Goal: Task Accomplishment & Management: Complete application form

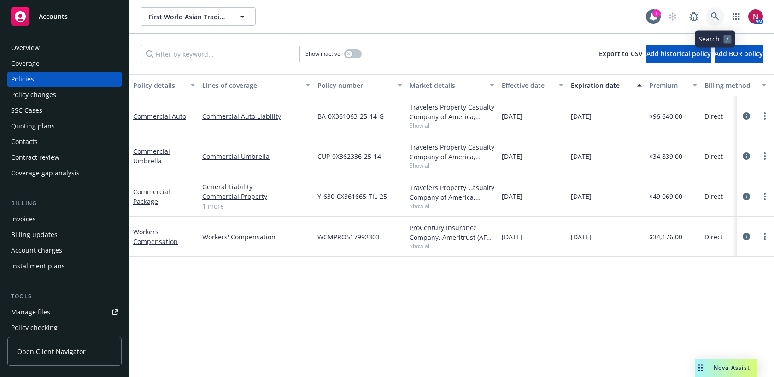
click at [716, 17] on icon at bounding box center [715, 16] width 8 height 8
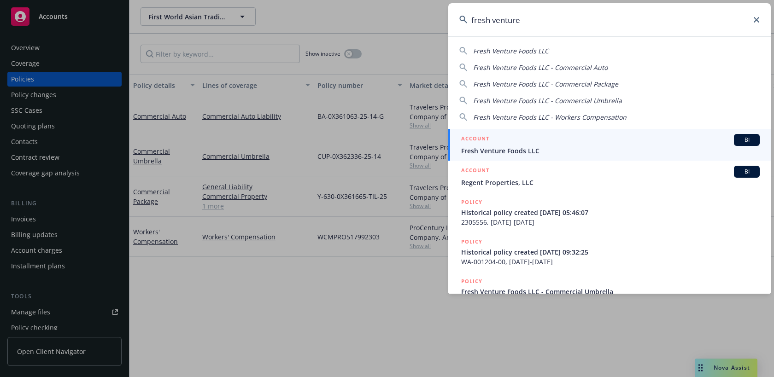
type input "fresh venture"
click at [571, 151] on span "Fresh Venture Foods LLC" at bounding box center [610, 151] width 298 height 10
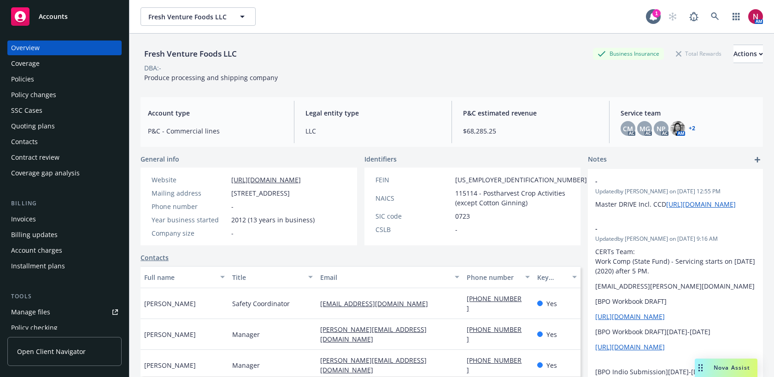
click at [75, 82] on div "Policies" at bounding box center [64, 79] width 107 height 15
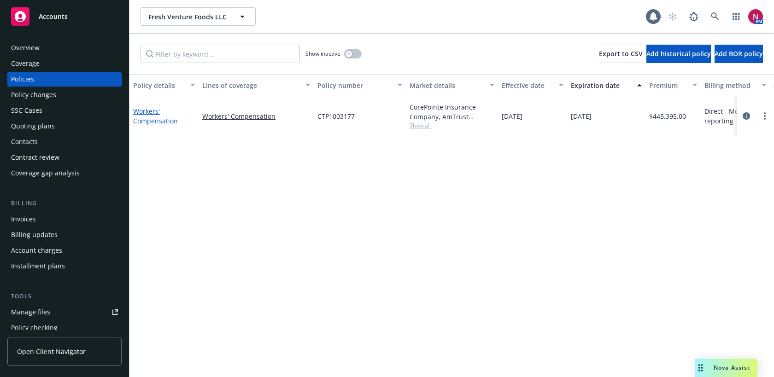
click at [163, 118] on link "Workers' Compensation" at bounding box center [155, 116] width 45 height 18
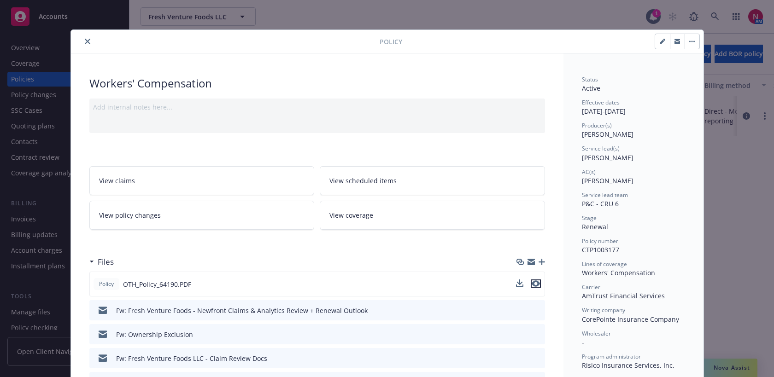
click at [536, 281] on icon "preview file" at bounding box center [535, 283] width 8 height 6
click at [84, 44] on button "close" at bounding box center [87, 41] width 11 height 11
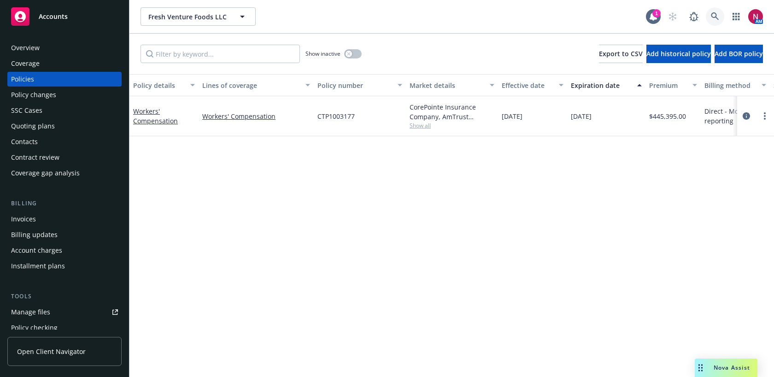
click at [707, 16] on link at bounding box center [714, 16] width 18 height 18
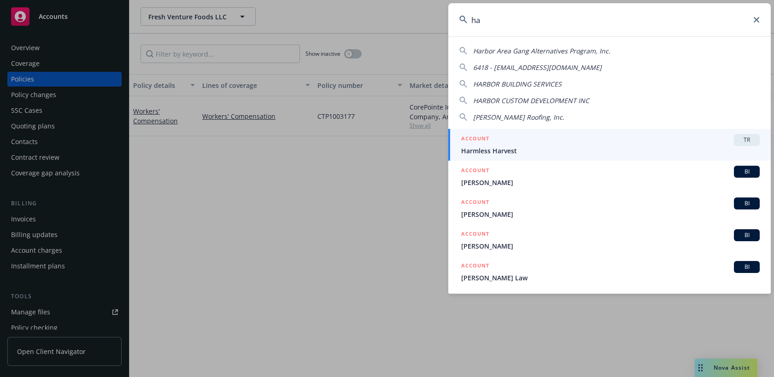
type input "h"
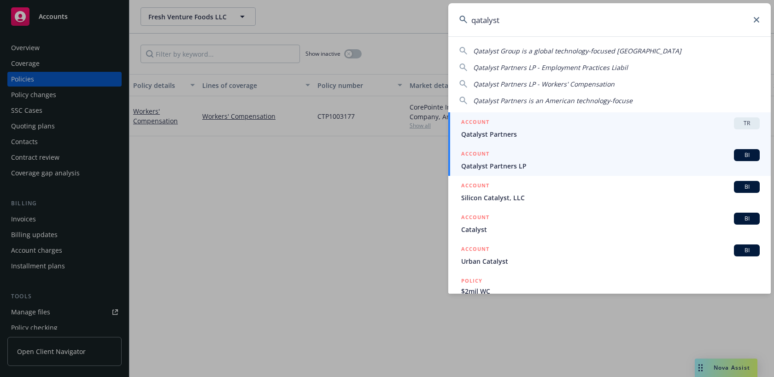
type input "qatalyst"
click at [588, 168] on span "Qatalyst Partners LP" at bounding box center [610, 166] width 298 height 10
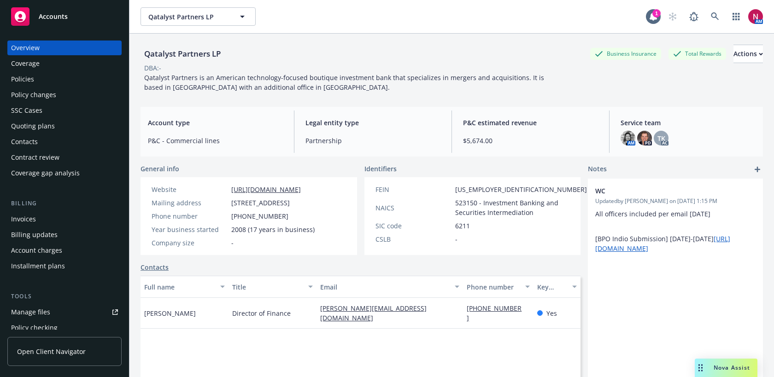
click at [43, 84] on div "Policies" at bounding box center [64, 79] width 107 height 15
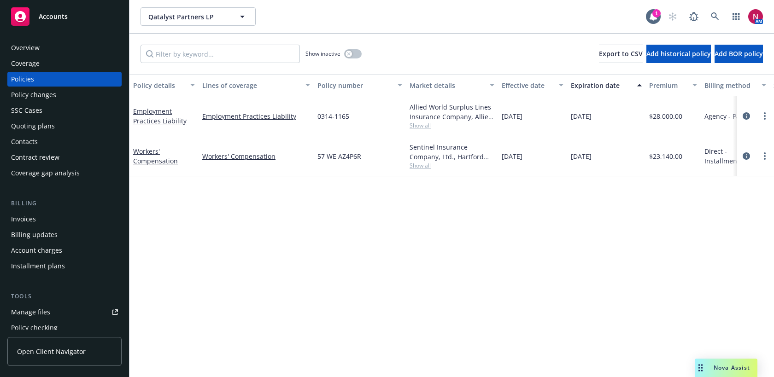
click at [59, 124] on div "Quoting plans" at bounding box center [64, 126] width 107 height 15
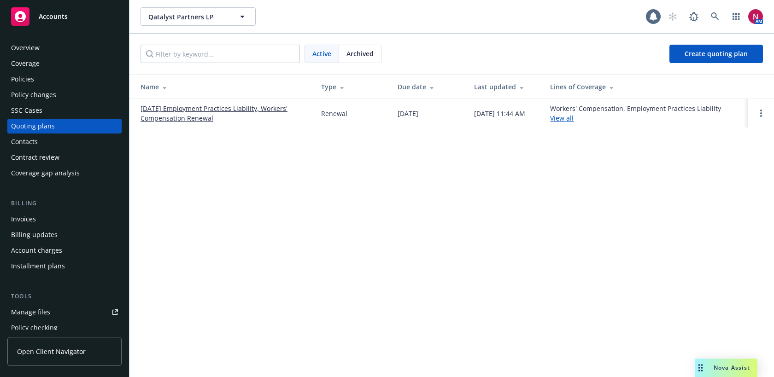
click at [172, 110] on link "[DATE] Employment Practices Liability, Workers' Compensation Renewal" at bounding box center [223, 113] width 166 height 19
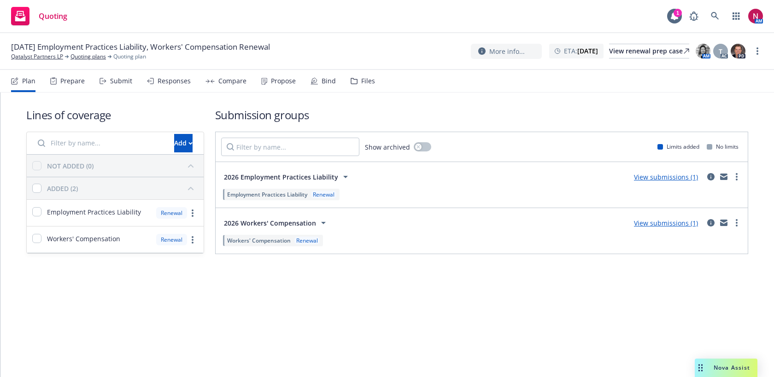
click at [114, 85] on div "Submit" at bounding box center [121, 80] width 22 height 7
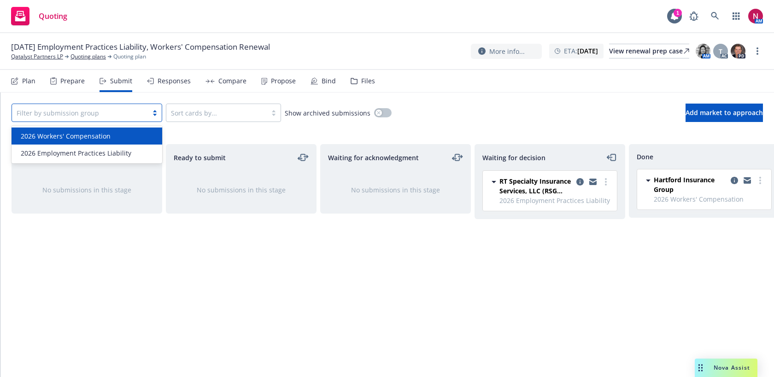
click at [78, 113] on div at bounding box center [80, 112] width 127 height 11
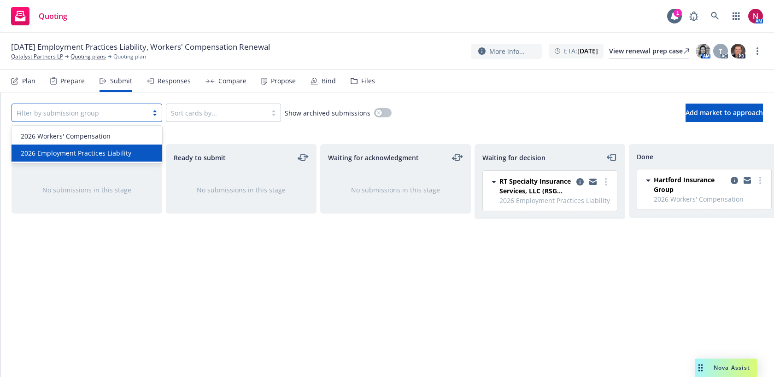
click at [80, 152] on span "2026 Employment Practices Liability" at bounding box center [76, 153] width 111 height 10
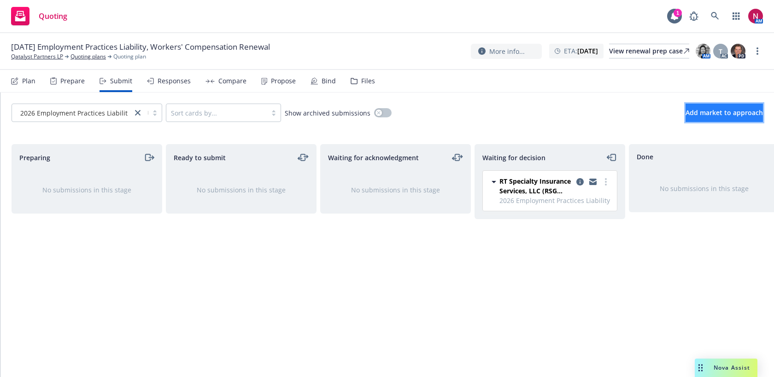
click at [705, 113] on span "Add market to approach" at bounding box center [723, 112] width 77 height 9
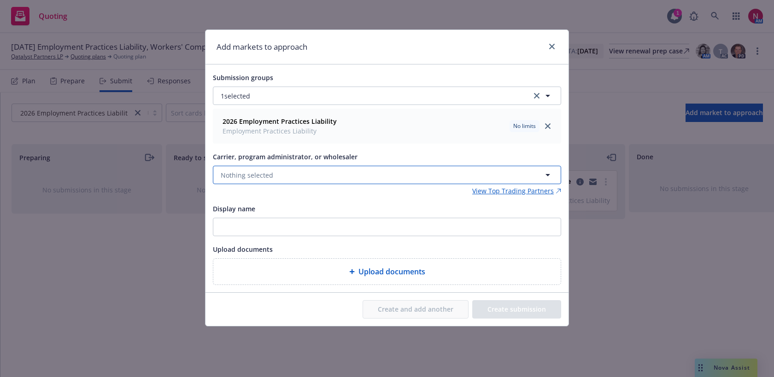
click at [330, 177] on button "Nothing selected" at bounding box center [387, 175] width 348 height 18
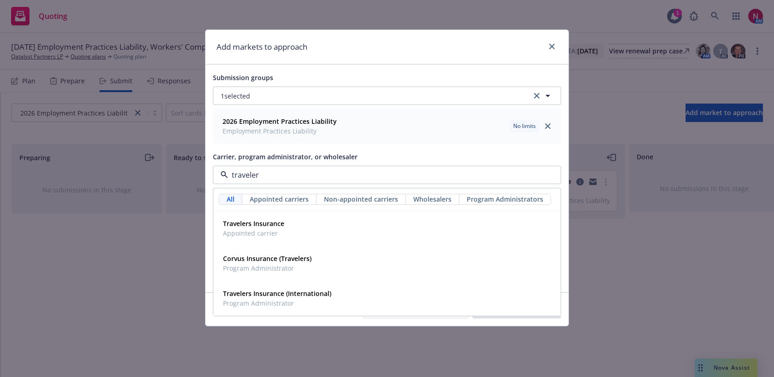
type input "travelers"
click at [292, 235] on div "Travelers Insurance Appointed carrier" at bounding box center [386, 228] width 335 height 23
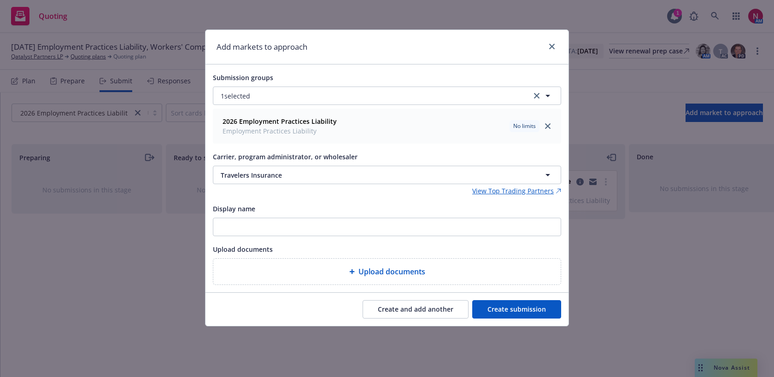
click at [414, 313] on button "Create and add another" at bounding box center [415, 309] width 106 height 18
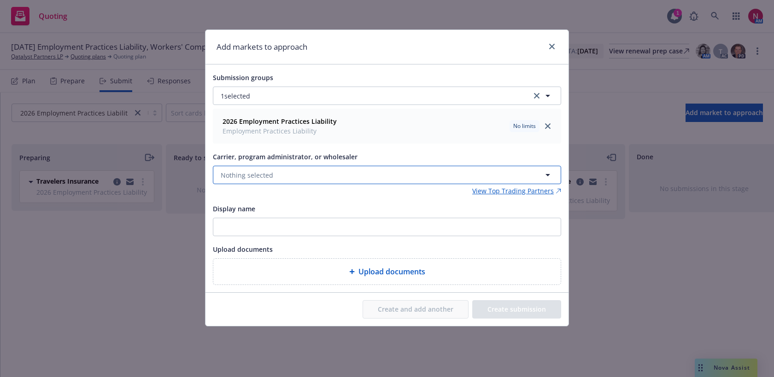
click at [327, 176] on button "Nothing selected" at bounding box center [387, 175] width 348 height 18
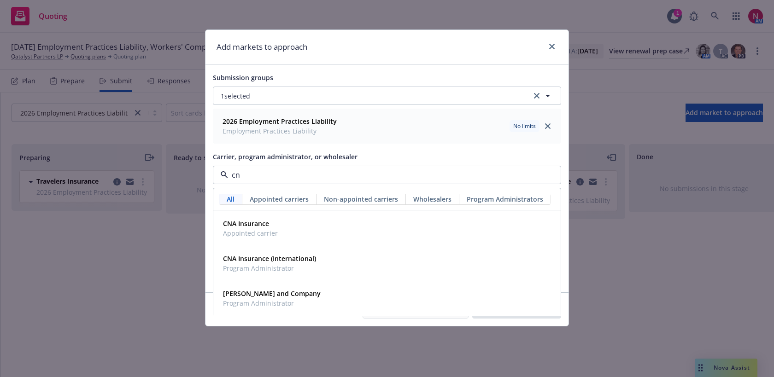
type input "cna"
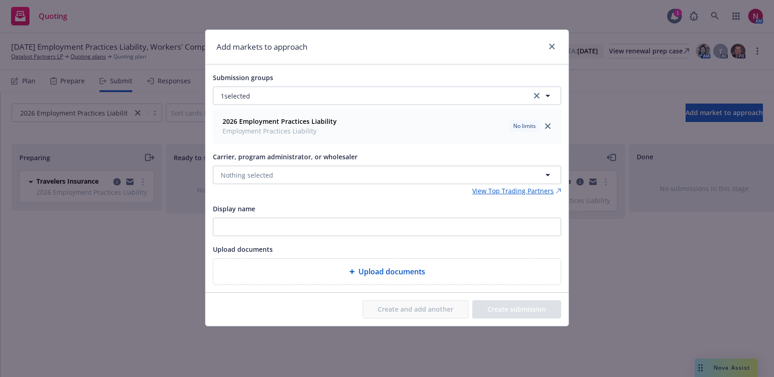
click at [555, 41] on div at bounding box center [549, 47] width 15 height 12
click at [554, 42] on link "close" at bounding box center [551, 46] width 11 height 11
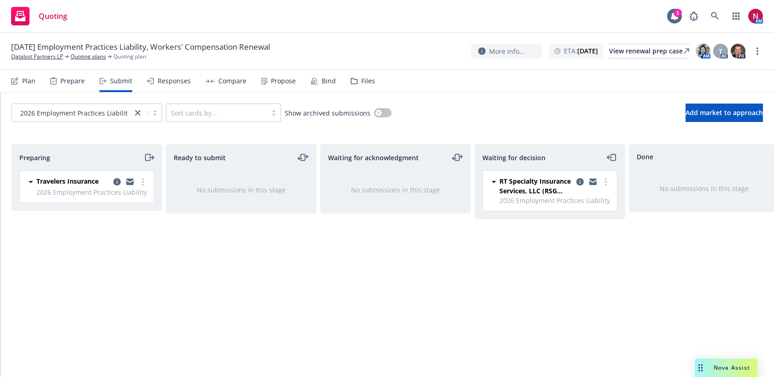
click at [364, 84] on div "Files" at bounding box center [368, 80] width 14 height 7
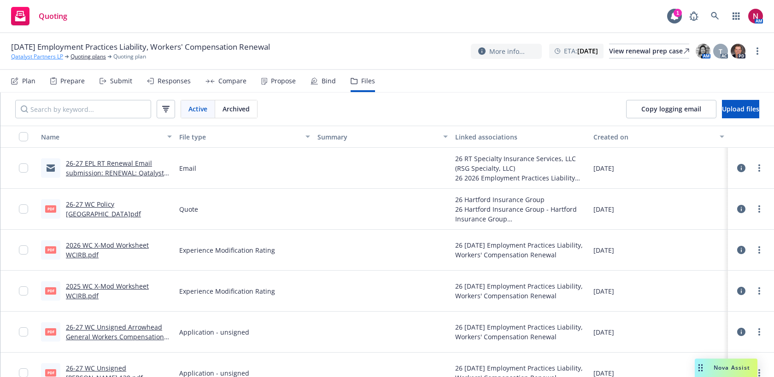
click at [47, 58] on link "Qatalyst Partners LP" at bounding box center [37, 56] width 52 height 8
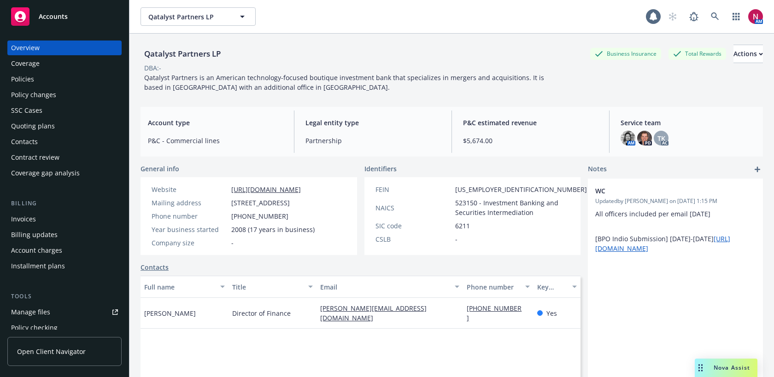
click at [27, 73] on div "Policies" at bounding box center [22, 79] width 23 height 15
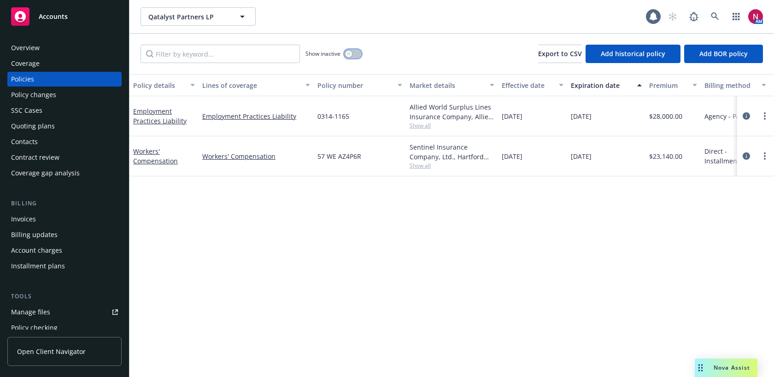
click at [347, 50] on button "button" at bounding box center [352, 53] width 17 height 9
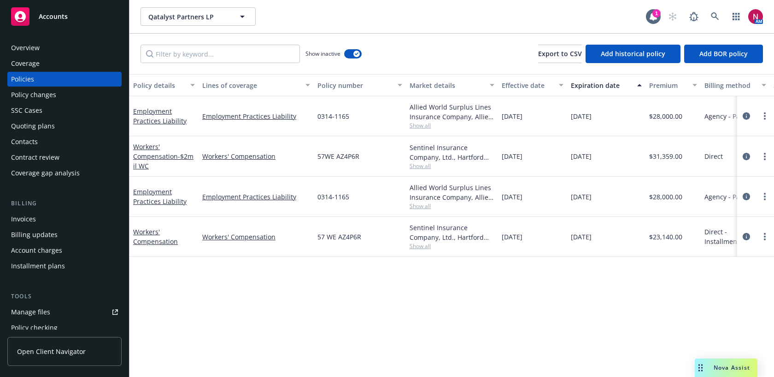
click at [32, 128] on div "Quoting plans" at bounding box center [33, 126] width 44 height 15
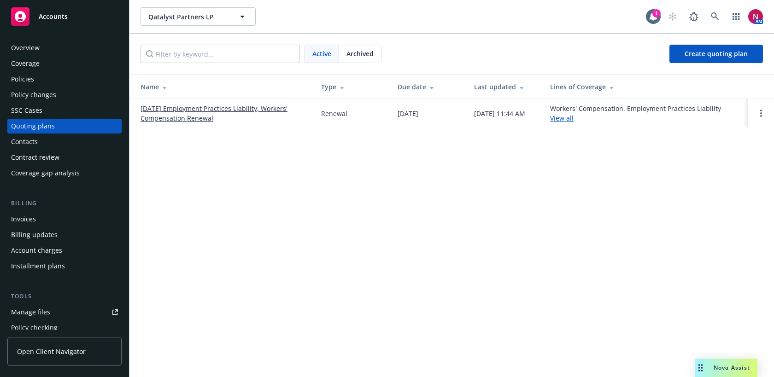
click at [213, 107] on link "[DATE] Employment Practices Liability, Workers' Compensation Renewal" at bounding box center [223, 113] width 166 height 19
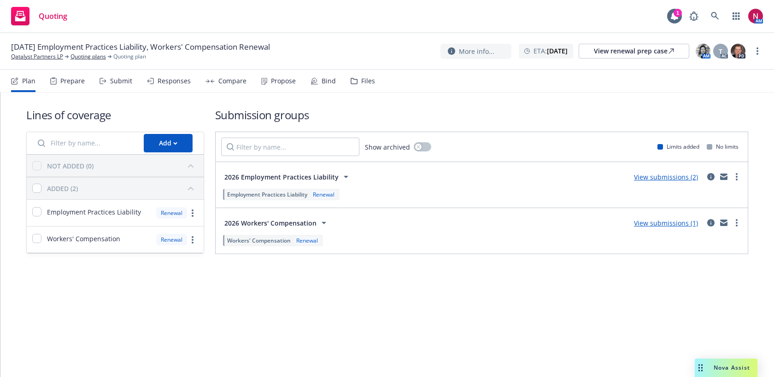
click at [129, 79] on div "Submit" at bounding box center [121, 80] width 22 height 7
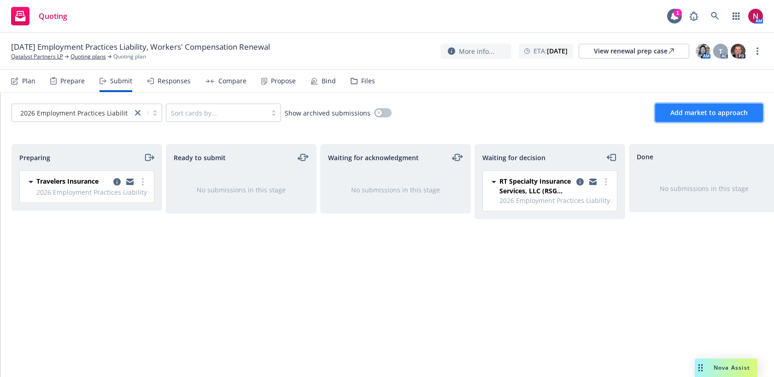
click at [708, 117] on span "Add market to approach" at bounding box center [708, 112] width 77 height 9
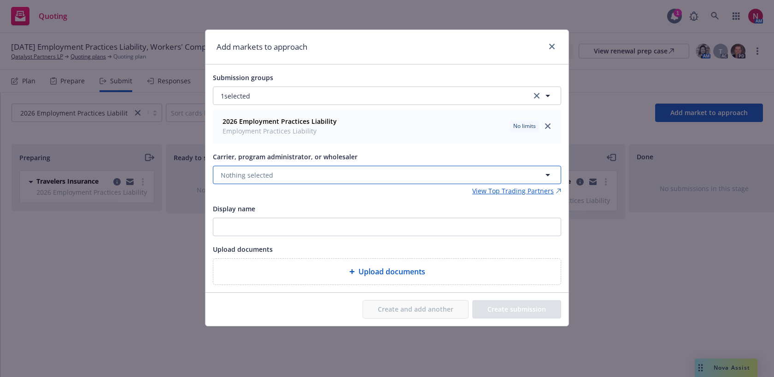
click at [326, 172] on button "Nothing selected" at bounding box center [387, 175] width 348 height 18
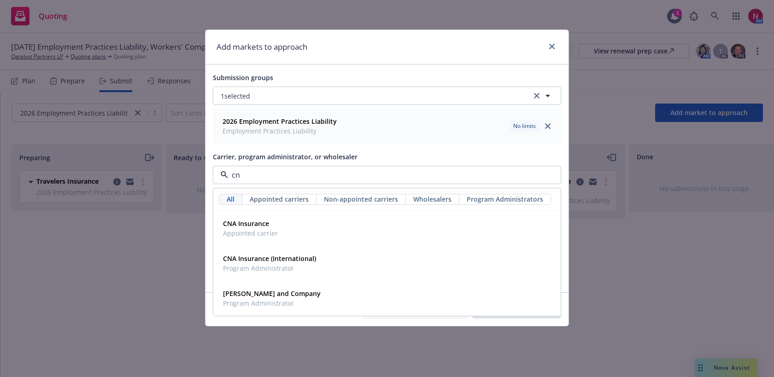
type input "cna"
click at [307, 230] on div "CNA Insurance Appointed carrier" at bounding box center [386, 228] width 335 height 23
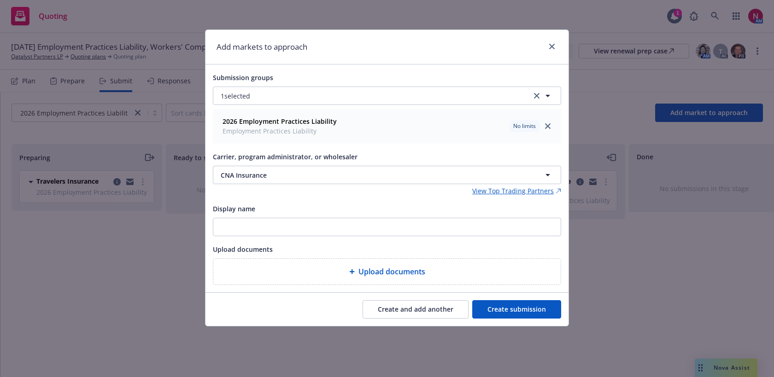
click at [513, 309] on button "Create submission" at bounding box center [516, 309] width 89 height 18
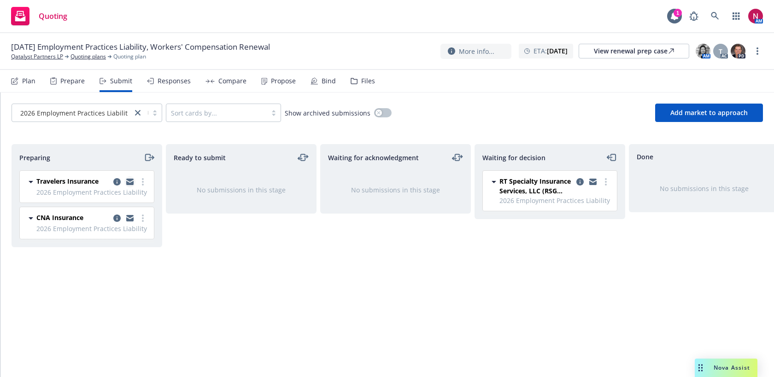
click at [131, 183] on icon "copy logging email" at bounding box center [129, 183] width 7 height 4
click at [154, 155] on icon "moveRight" at bounding box center [149, 157] width 11 height 11
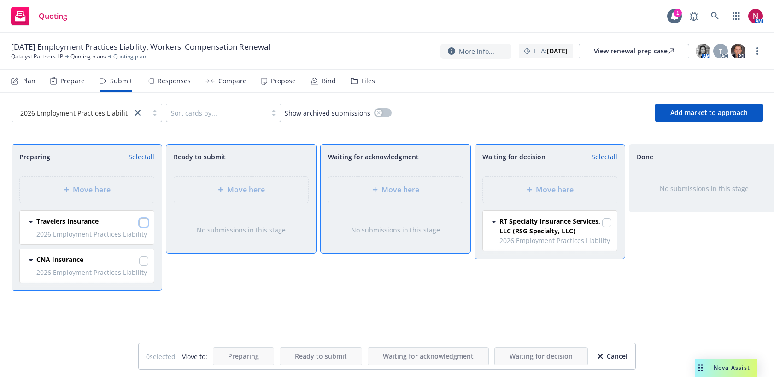
click at [143, 223] on input "checkbox" at bounding box center [143, 222] width 9 height 9
checkbox input "true"
click at [146, 256] on input "checkbox" at bounding box center [143, 260] width 9 height 9
checkbox input "true"
click at [430, 190] on div "Move here" at bounding box center [395, 189] width 119 height 11
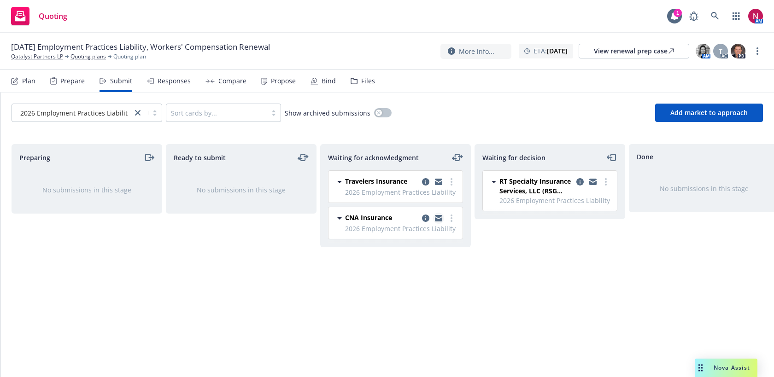
click at [437, 219] on icon "copy logging email" at bounding box center [438, 219] width 7 height 4
click at [364, 77] on div "Files" at bounding box center [368, 80] width 14 height 7
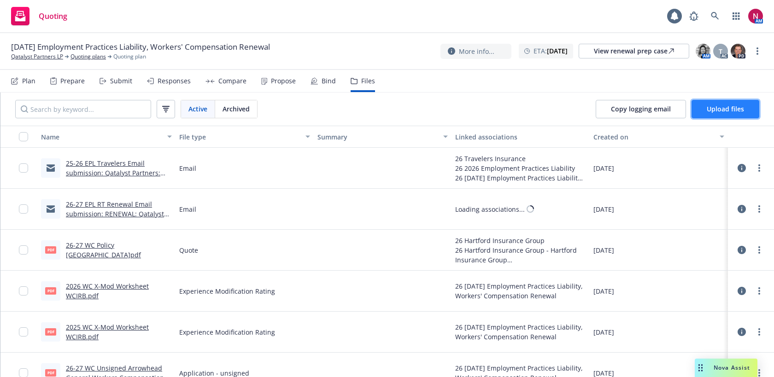
click at [722, 111] on span "Upload files" at bounding box center [724, 109] width 37 height 9
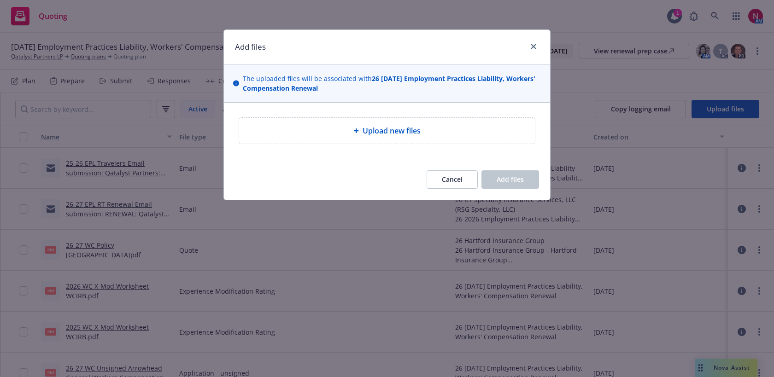
click at [376, 136] on span "Upload new files" at bounding box center [391, 130] width 58 height 11
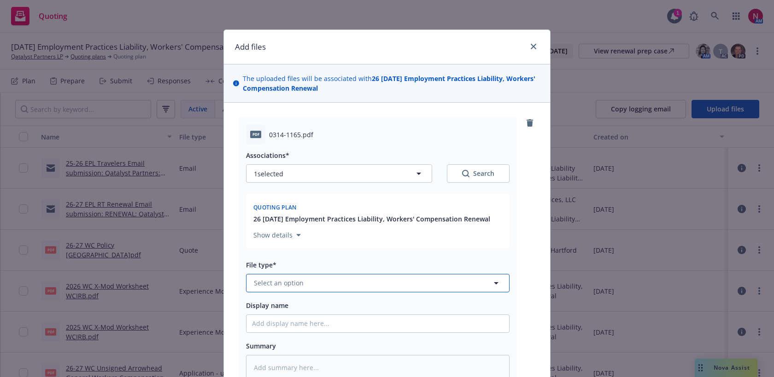
click at [395, 284] on button "Select an option" at bounding box center [377, 283] width 263 height 18
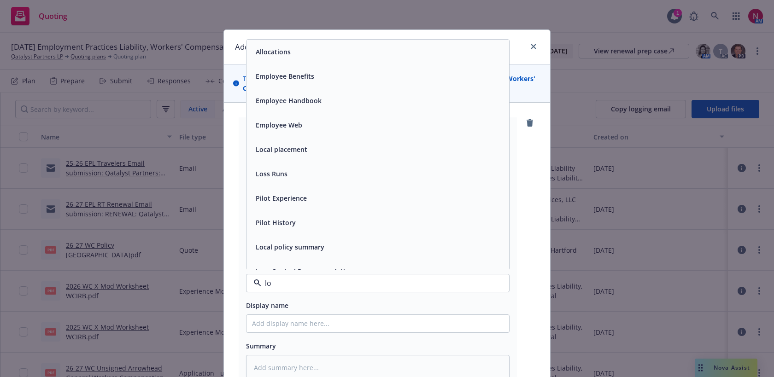
type input "lod"
type textarea "x"
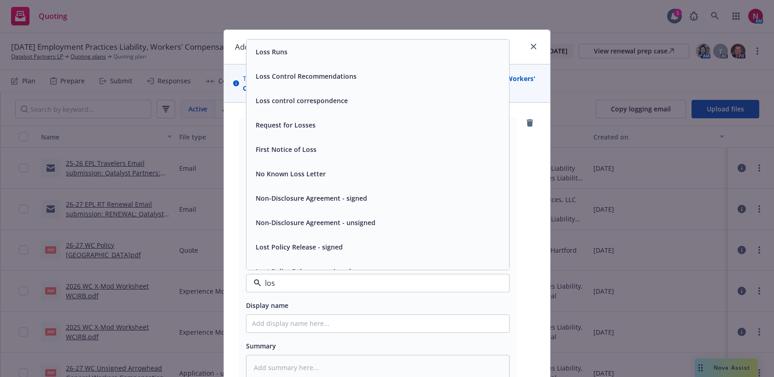
type input "loss"
click at [294, 52] on div "Loss Runs" at bounding box center [377, 51] width 251 height 13
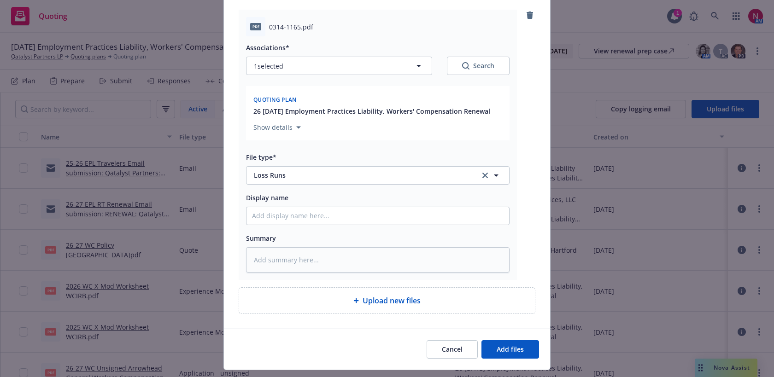
scroll to position [113, 0]
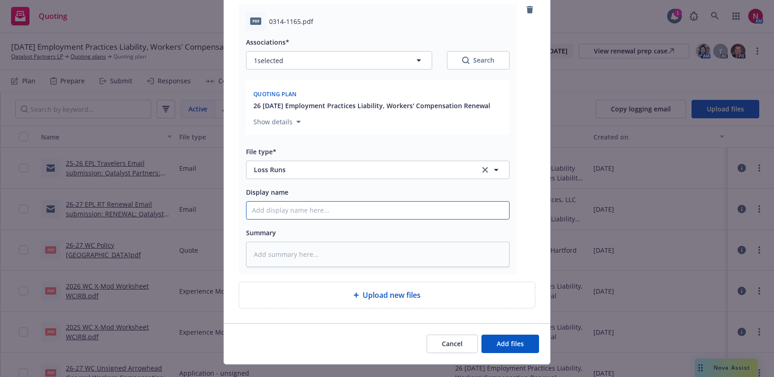
click at [332, 216] on input "Display name" at bounding box center [377, 210] width 262 height 17
type textarea "x"
type input "2"
type textarea "x"
type input "24"
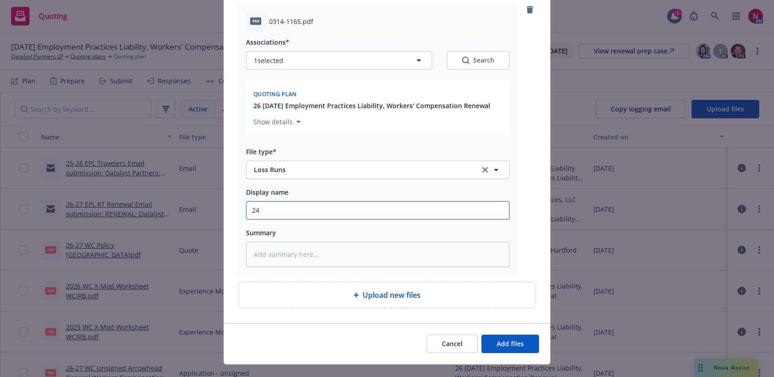
type textarea "x"
type input "24-"
type textarea "x"
type input "24-2"
type textarea "x"
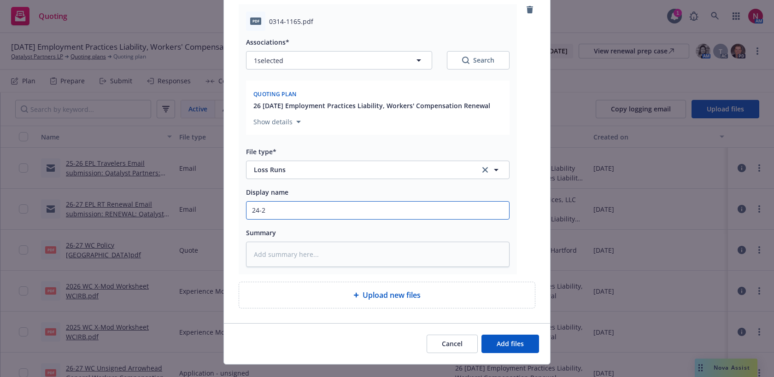
type input "24-25"
type textarea "x"
type input "24-25,"
type textarea "x"
type input "24-25,2"
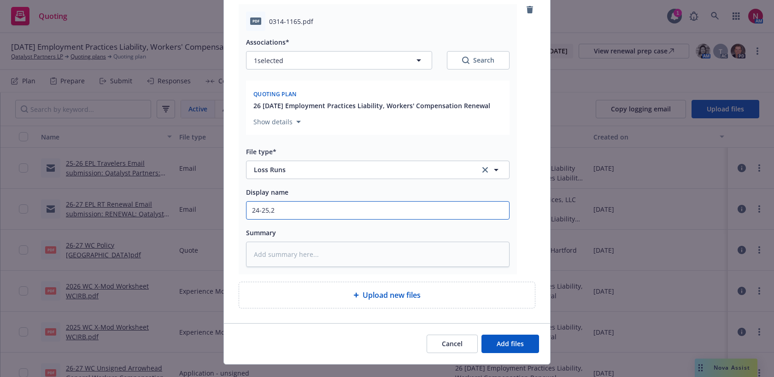
type textarea "x"
type input "24-25,25"
type textarea "x"
type input "24-25,25-"
type textarea "x"
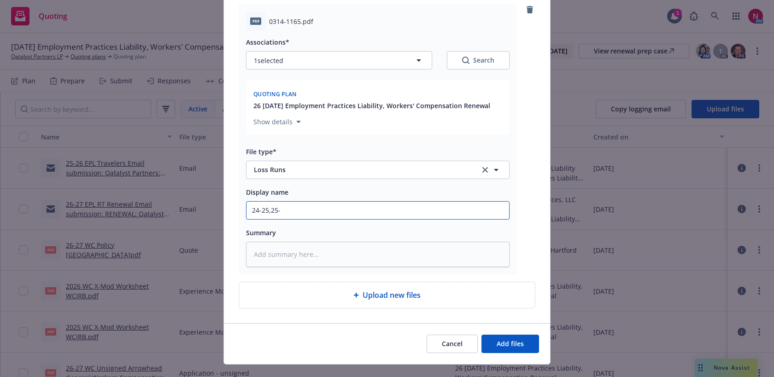
type input "24-25,25-2"
type textarea "x"
type input "24-25,25-26"
type textarea "x"
type input "24-25,25-26"
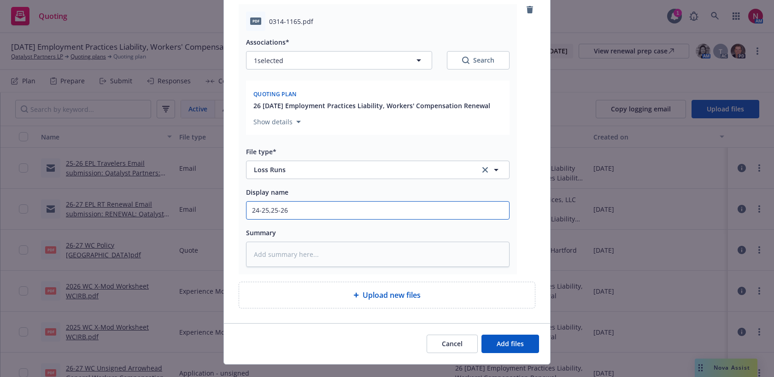
type textarea "x"
type input "24-25,25-26 L"
type textarea "x"
type input "24-25,25-26 Lo"
type textarea "x"
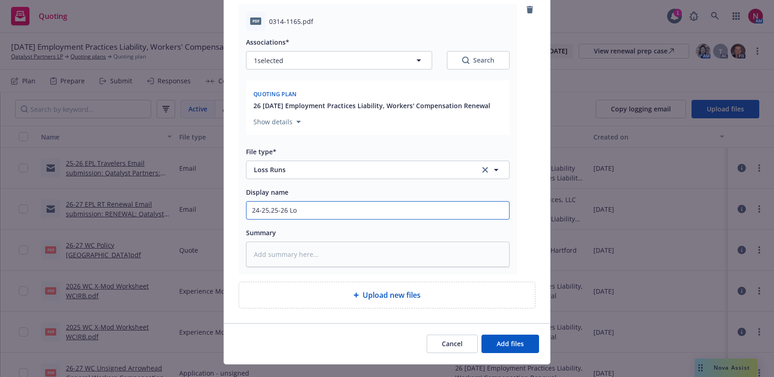
type input "24-25,25-26 Los"
type textarea "x"
type input "24-25,25-26 Loss"
type textarea "x"
type input "24-25,25-26 Los"
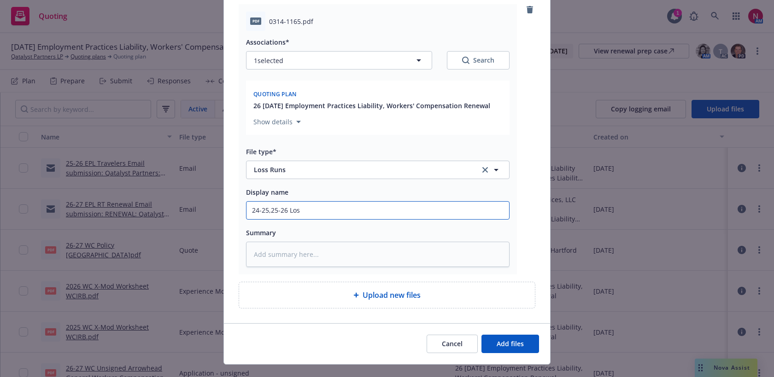
type textarea "x"
type input "24-25,25-26 Lo"
type textarea "x"
type input "24-25,25-26 L"
type textarea "x"
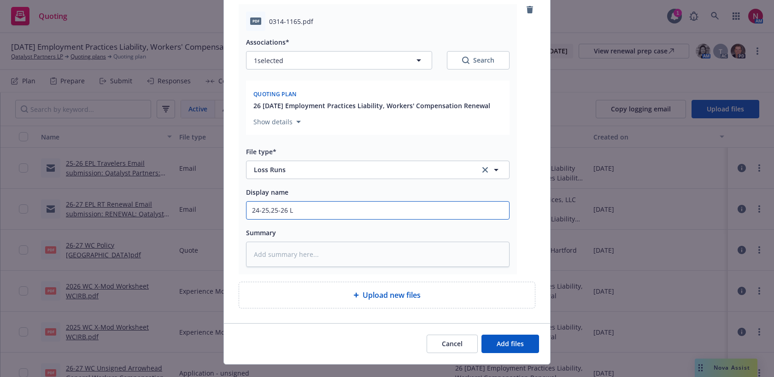
type input "24-25,25-26"
type textarea "x"
type input "24-25,25-26 W"
type textarea "x"
type input "24-25,25-26 WA"
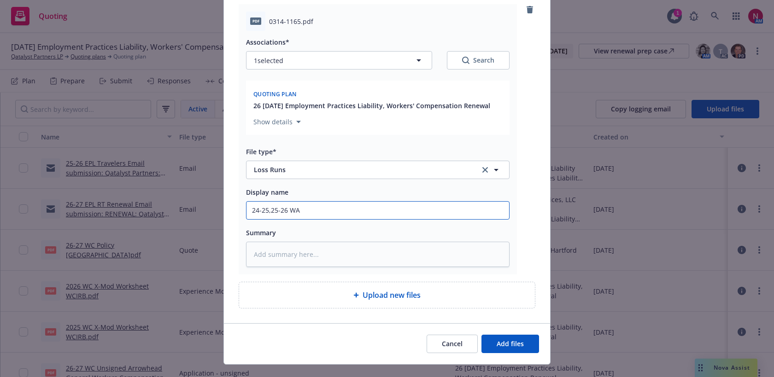
type textarea "x"
type input "24-25,25-26 W"
type textarea "x"
type input "24-25,25-26"
type textarea "x"
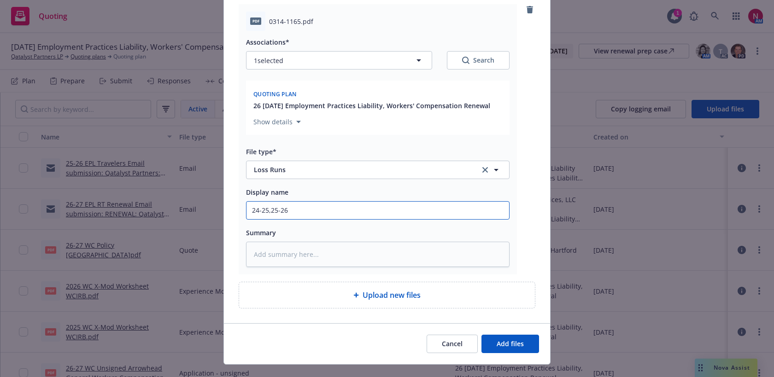
type input "24-25,25-26 A"
type textarea "x"
type input "24-25,25-26 AW"
type textarea "x"
type input "24-25,25-26 AWA"
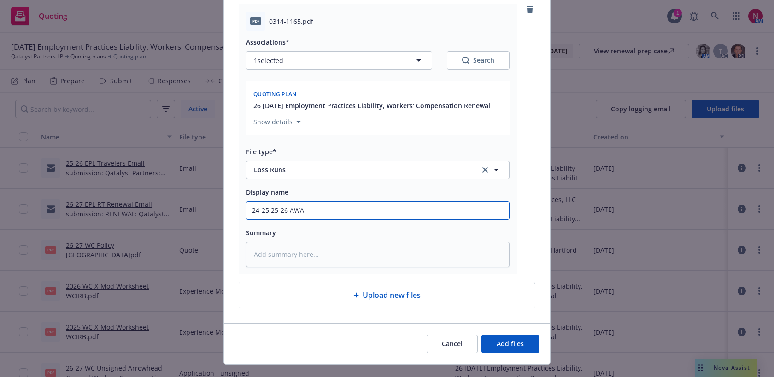
type textarea "x"
type input "24-25,25-26 AWAC"
type textarea "x"
type input "24-25,25-26 AWAC"
type textarea "x"
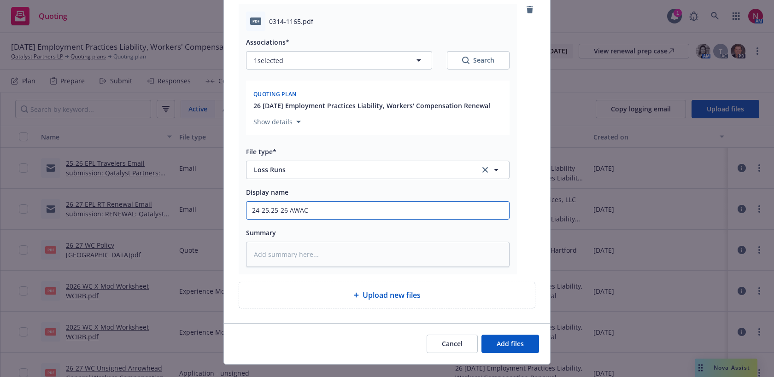
type input "24-25,25-26 AWAC L"
type textarea "x"
type input "24-25,25-26 AWAC Lo"
type textarea "x"
type input "24-25,25-26 AWAC Los"
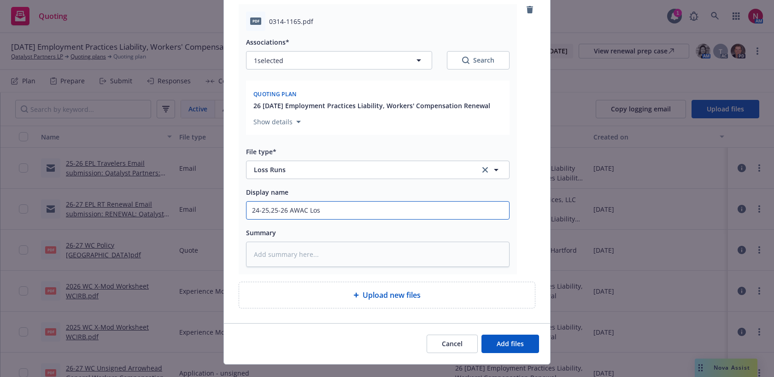
type textarea "x"
type input "24-25,25-26 AWAC Loss"
type textarea "x"
type input "24-25,25-26 AWAC Loss"
type textarea "x"
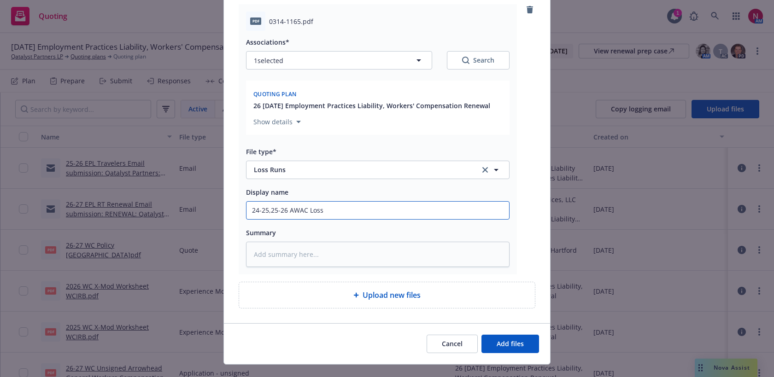
type input "24-25,25-26 AWAC Loss R"
type textarea "x"
type input "24-25,25-26 AWAC Loss Ru"
type textarea "x"
type input "24-25,25-26 AWAC Loss Run"
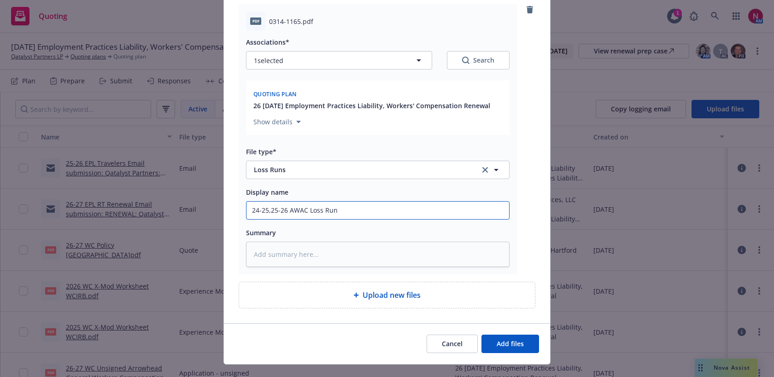
type textarea "x"
type input "24-25,25-26 AWAC Loss Runs"
type textarea "x"
type input "24-25,25-26 AWAC Loss Runs"
type textarea "x"
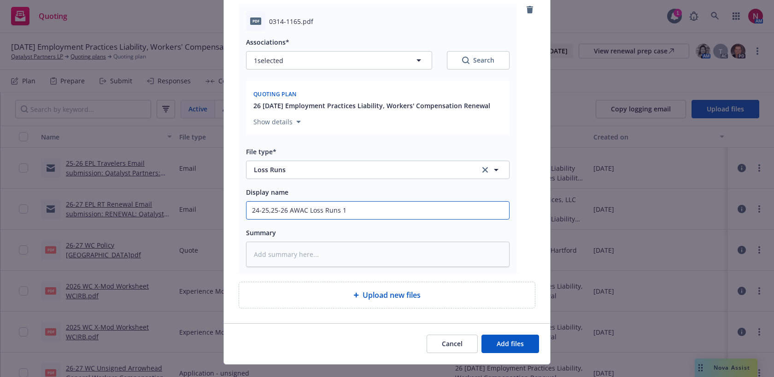
type input "24-25,25-26 AWAC Loss Runs 10"
type textarea "x"
type input "24-25,25-26 AWAC Loss Runs 10/"
type textarea "x"
type input "24-25,25-26 AWAC Loss Runs 10/0"
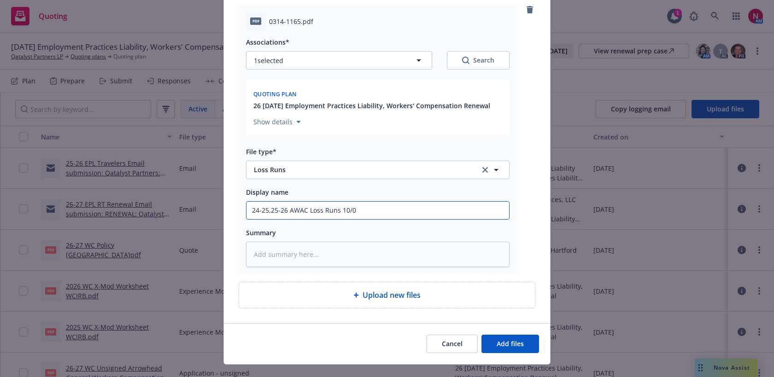
type textarea "x"
type input "24-25,25-26 AWAC Loss Runs 10/06"
type textarea "x"
type input "24-25,25-26 AWAC Loss Runs 10/06/"
type textarea "x"
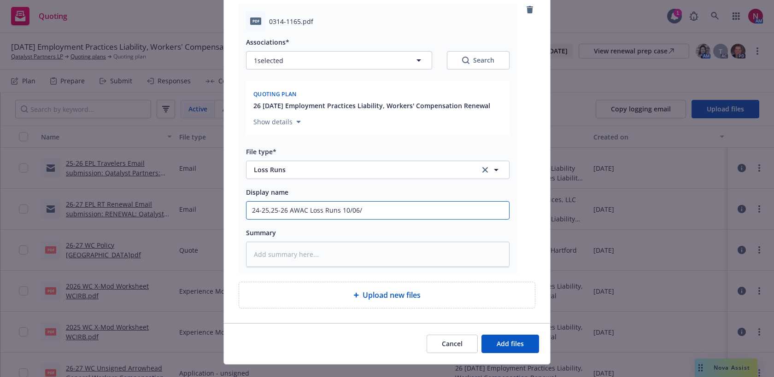
type input "24-25,25-26 AWAC Loss Runs 10/06/2"
type textarea "x"
type input "24-25,25-26 AWAC Loss Runs 10/06/202"
type textarea "x"
type input "24-25,25-26 AWAC Loss Runs [DATE]"
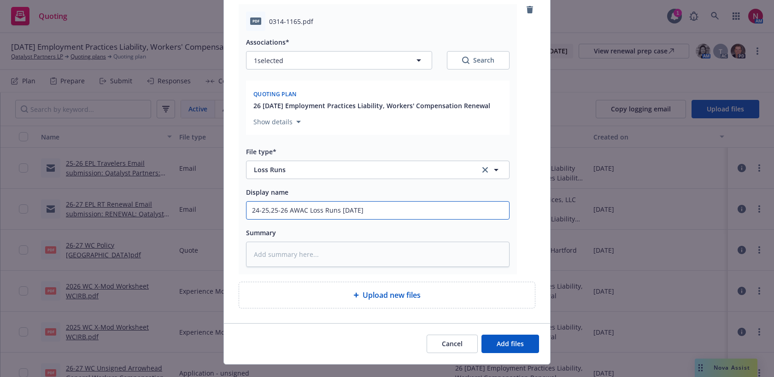
click at [481, 335] on button "Add files" at bounding box center [510, 344] width 58 height 18
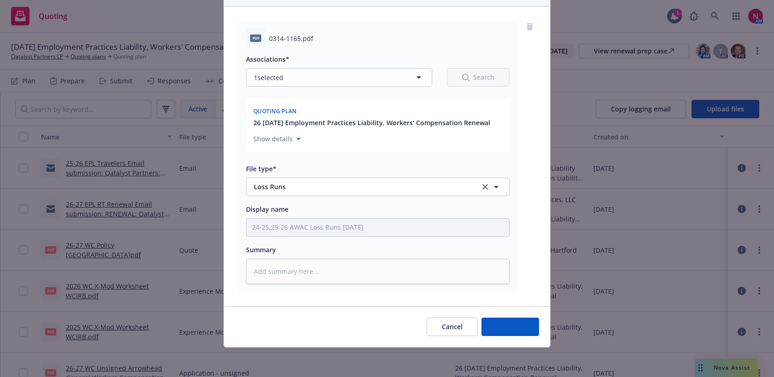
scroll to position [96, 0]
type textarea "x"
